Goal: Transaction & Acquisition: Purchase product/service

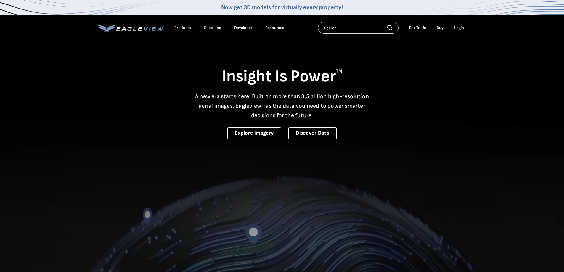
click at [461, 24] on li "Login" at bounding box center [459, 27] width 16 height 9
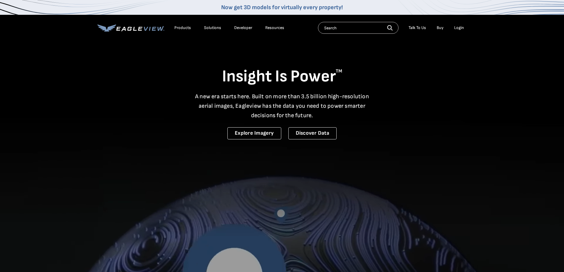
click at [461, 29] on div "Login" at bounding box center [459, 27] width 10 height 5
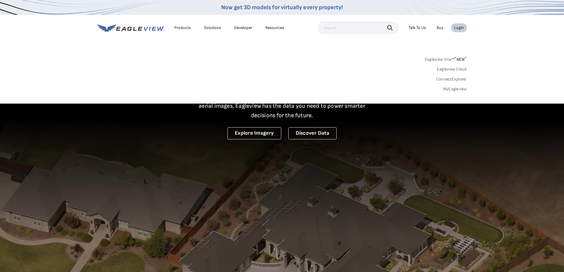
click at [459, 25] on div "Login" at bounding box center [459, 27] width 10 height 5
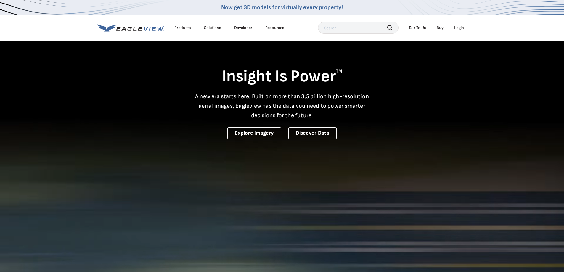
click at [459, 25] on div "Login" at bounding box center [459, 27] width 10 height 5
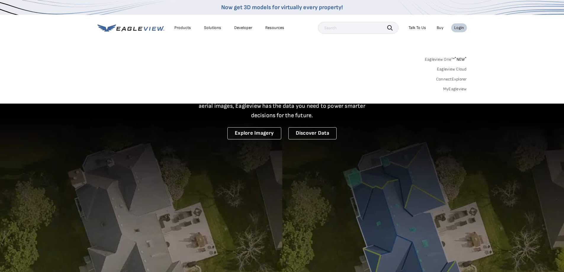
click at [449, 88] on link "MyEagleview" at bounding box center [455, 88] width 24 height 5
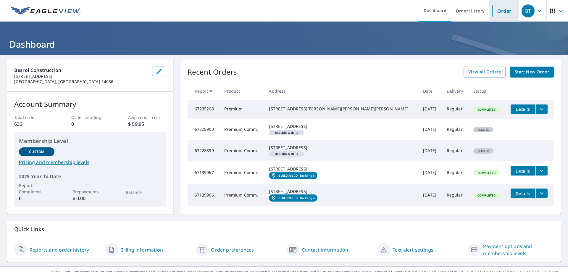
click at [493, 11] on link "Order" at bounding box center [505, 11] width 24 height 12
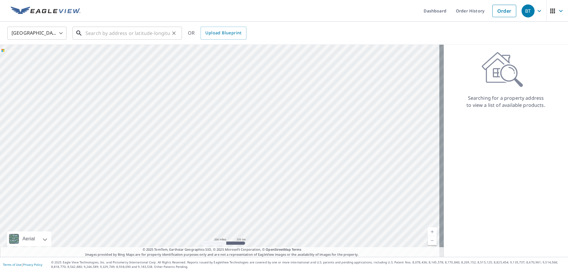
click at [128, 33] on input "text" at bounding box center [128, 33] width 84 height 17
drag, startPoint x: 134, startPoint y: 34, endPoint x: 24, endPoint y: 21, distance: 111.2
click at [24, 21] on div "Dashboard Order History Cancel Order BT United States US ​ 2 ​ OR Upload Bluepr…" at bounding box center [284, 136] width 568 height 272
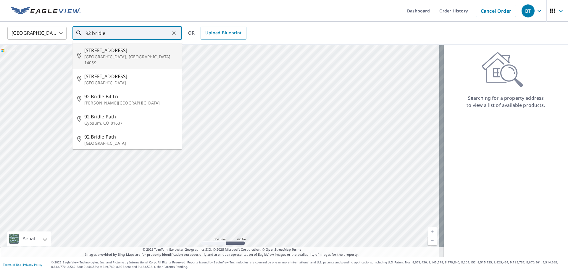
click at [106, 55] on p "Elma, NY 14059" at bounding box center [130, 60] width 93 height 12
type input "92 Bridle Ln Elma, NY 14059"
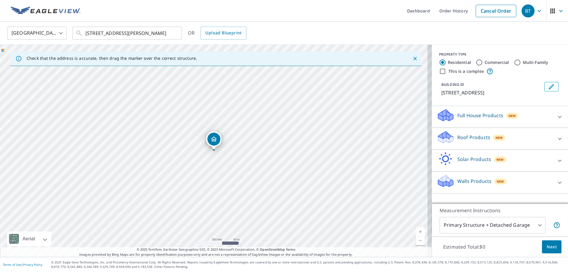
drag, startPoint x: 477, startPoint y: 118, endPoint x: 480, endPoint y: 135, distance: 17.6
click at [480, 135] on div "Full House Products New Full House™ $91 Roof Products New Premium $24.25 - $75.…" at bounding box center [500, 150] width 136 height 88
click at [479, 135] on p "Roof Products" at bounding box center [474, 137] width 33 height 7
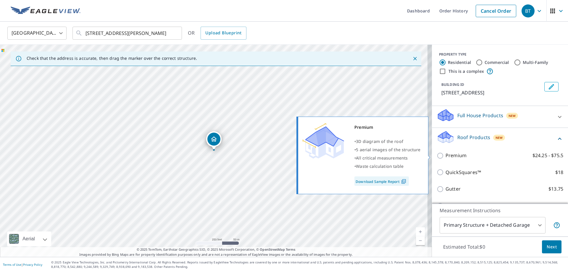
click at [457, 156] on p "Premium" at bounding box center [456, 155] width 21 height 7
click at [446, 156] on input "Premium $24.25 - $75.5" at bounding box center [441, 155] width 9 height 7
checkbox input "true"
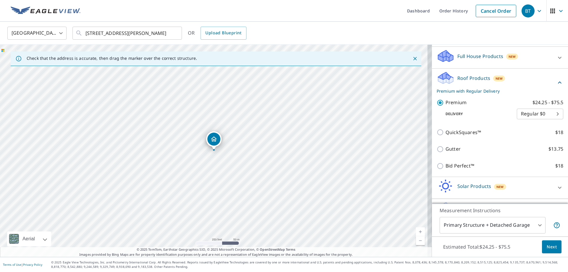
scroll to position [76, 0]
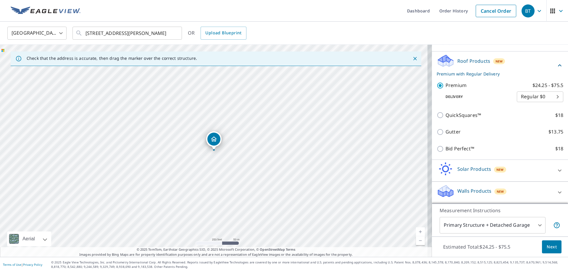
click at [548, 248] on span "Next" at bounding box center [552, 246] width 10 height 7
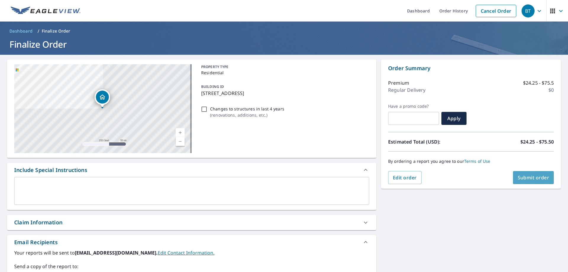
click at [530, 179] on span "Submit order" at bounding box center [534, 177] width 32 height 7
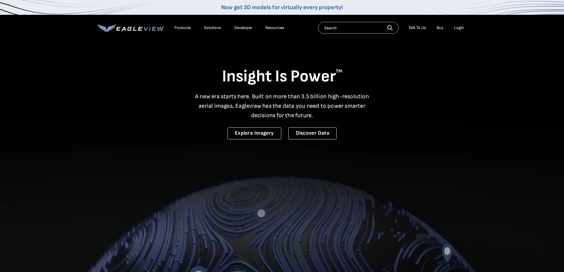
click at [459, 30] on div "Login" at bounding box center [459, 27] width 10 height 5
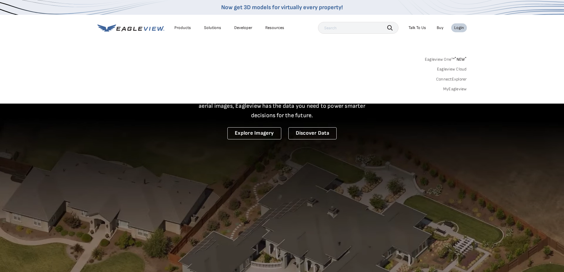
click at [456, 31] on li "Login" at bounding box center [459, 27] width 16 height 9
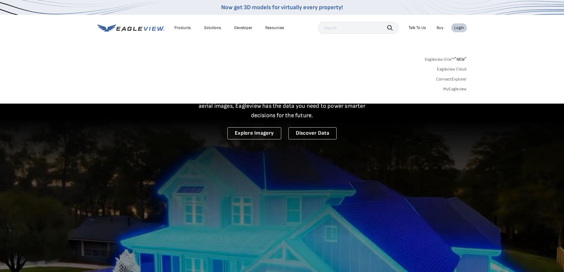
click at [458, 28] on div "Login" at bounding box center [459, 27] width 10 height 5
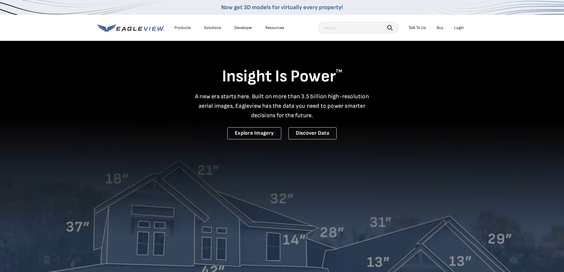
click at [459, 28] on div "Login" at bounding box center [459, 27] width 10 height 5
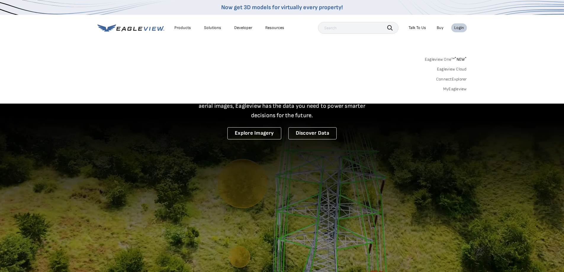
click at [451, 88] on link "MyEagleview" at bounding box center [455, 88] width 24 height 5
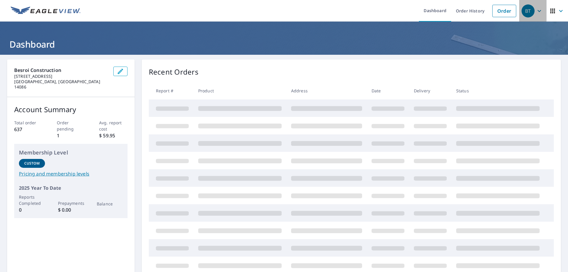
click at [536, 11] on icon "button" at bounding box center [539, 10] width 7 height 7
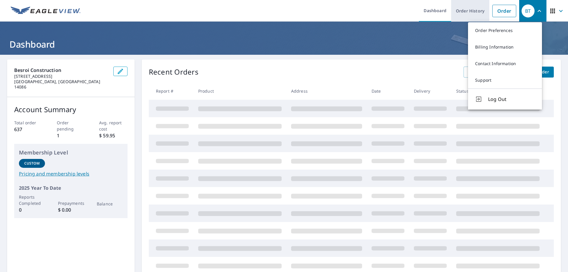
click at [464, 13] on link "Order History" at bounding box center [470, 11] width 38 height 22
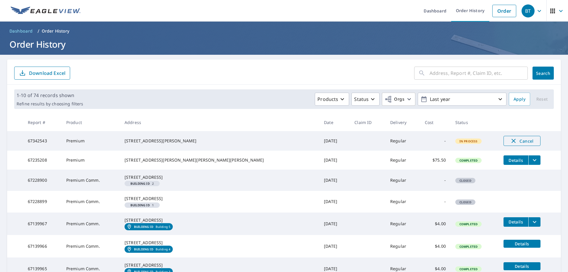
click at [510, 140] on span "Cancel" at bounding box center [522, 140] width 25 height 7
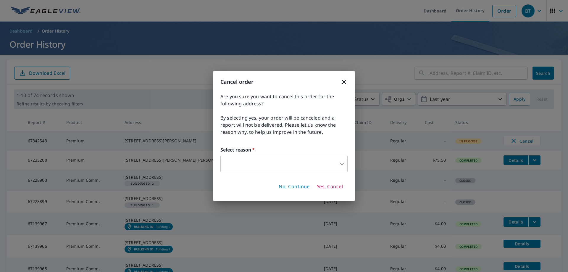
click at [230, 161] on body "BT BT Dashboard Order History Order BT Dashboard / Order History Order History …" at bounding box center [284, 136] width 568 height 272
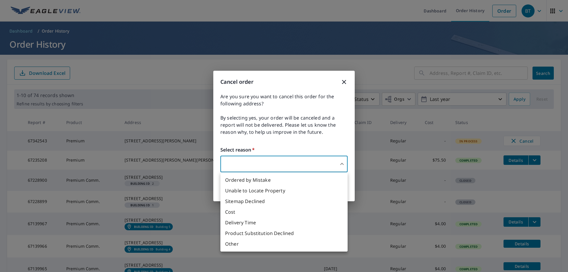
click at [251, 177] on li "Ordered by Mistake" at bounding box center [284, 180] width 127 height 11
type input "30"
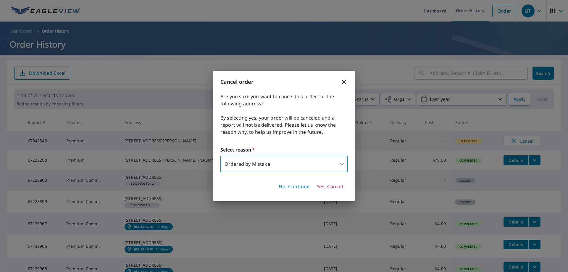
click at [333, 184] on span "Yes, Cancel" at bounding box center [330, 187] width 26 height 7
